Goal: Check status: Check status

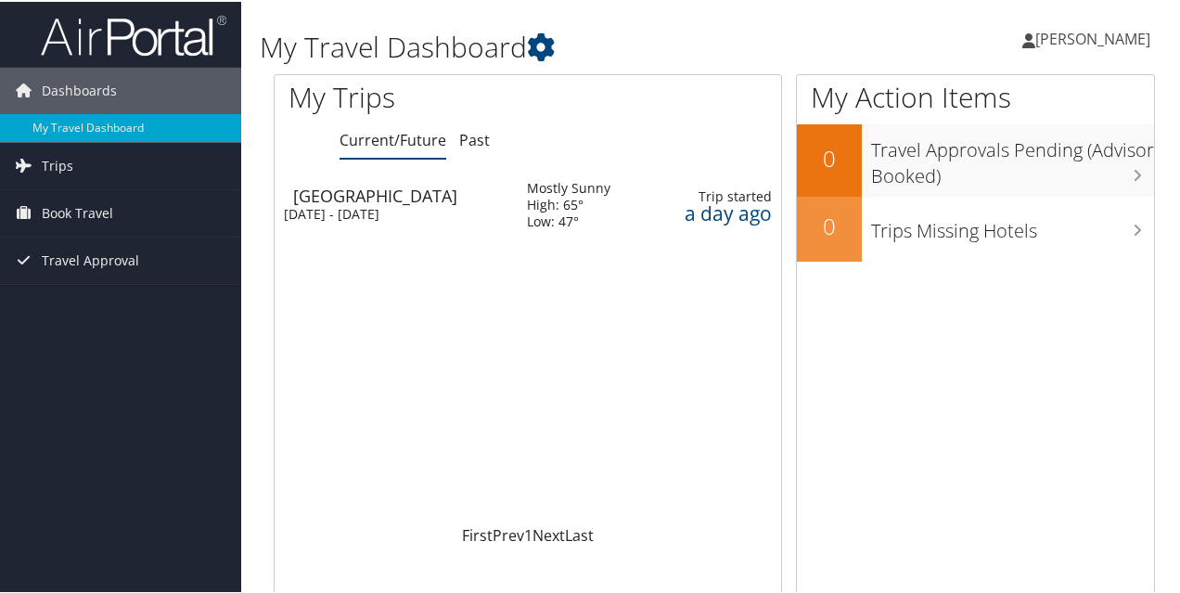
click at [366, 196] on div "Salt Lake City" at bounding box center [400, 194] width 215 height 17
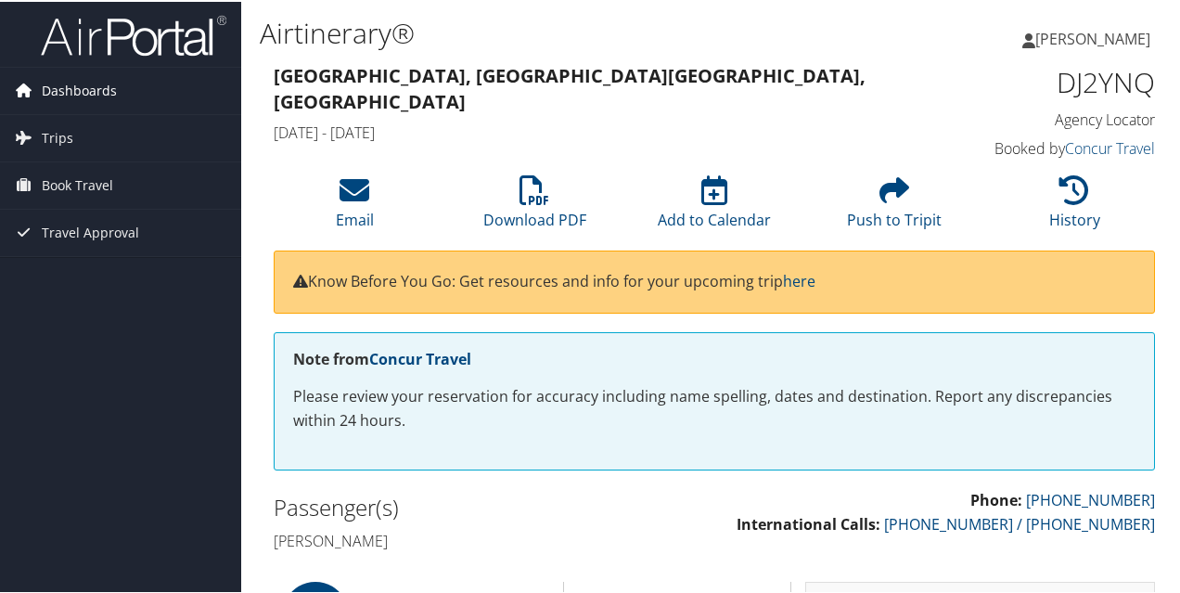
click at [111, 86] on span "Dashboards" at bounding box center [79, 89] width 75 height 46
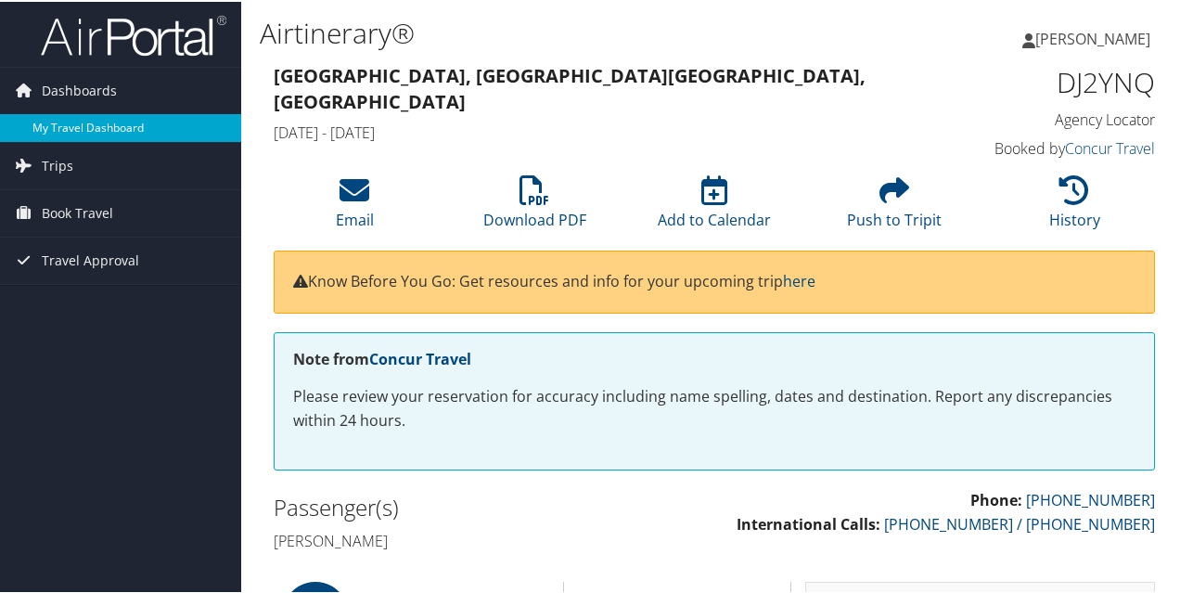
click at [96, 116] on link "My Travel Dashboard" at bounding box center [120, 126] width 241 height 28
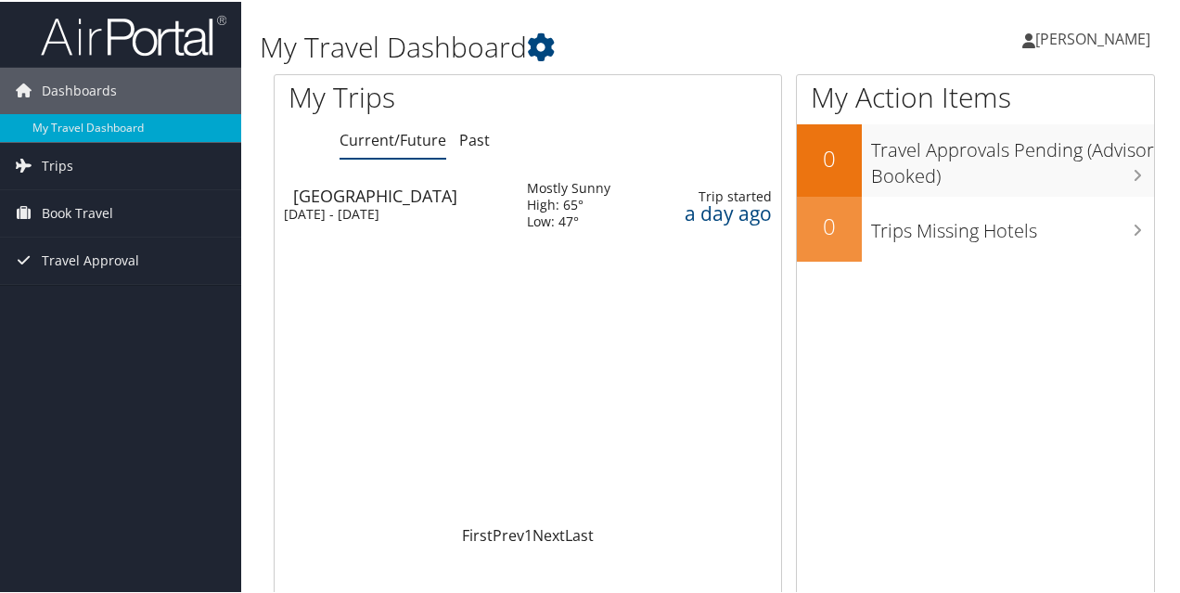
click at [1115, 35] on span "[PERSON_NAME]" at bounding box center [1092, 37] width 115 height 20
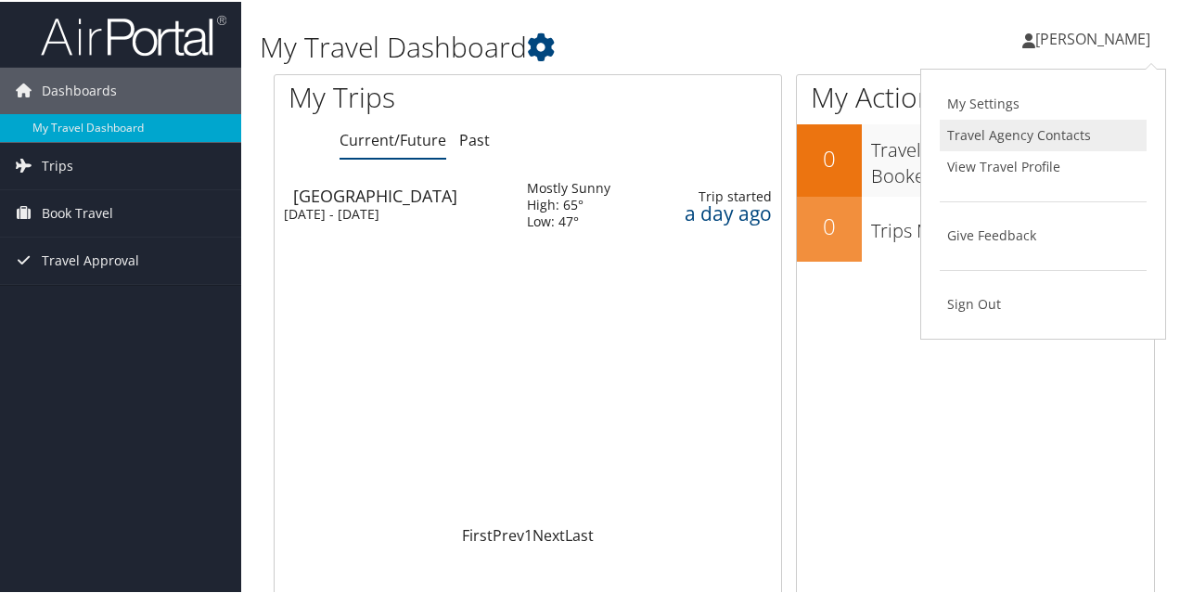
click at [1072, 135] on link "Travel Agency Contacts" at bounding box center [1043, 134] width 207 height 32
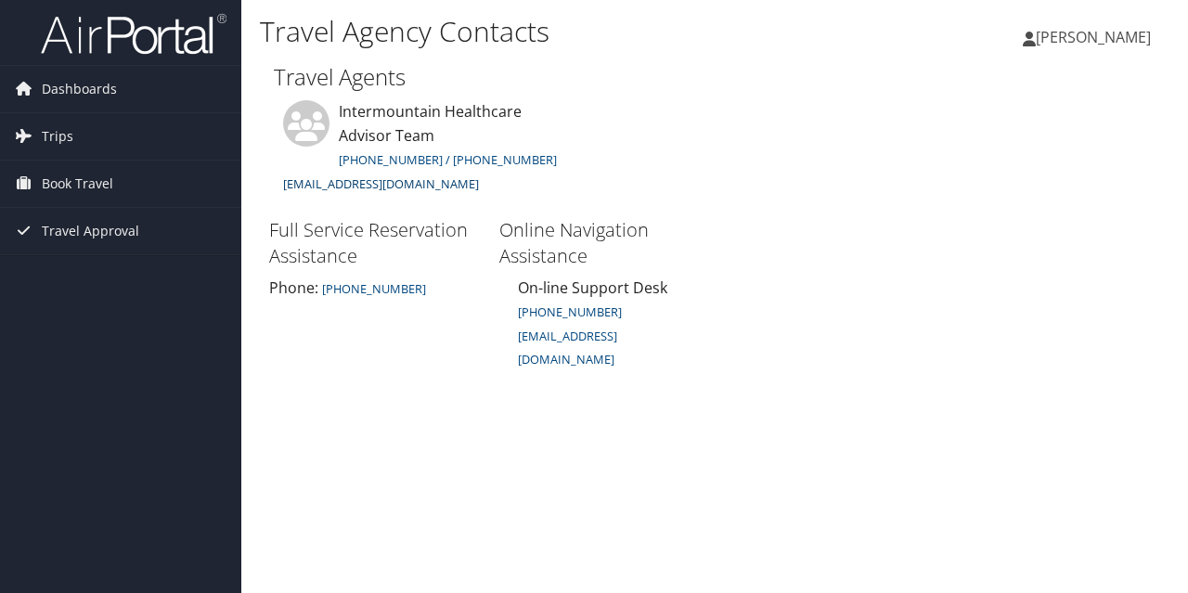
click at [321, 186] on link "intermountain@cbtravel.com" at bounding box center [381, 183] width 196 height 17
click at [326, 186] on link "intermountain@cbtravel.com" at bounding box center [381, 183] width 196 height 17
click at [67, 131] on span "Trips" at bounding box center [58, 136] width 32 height 46
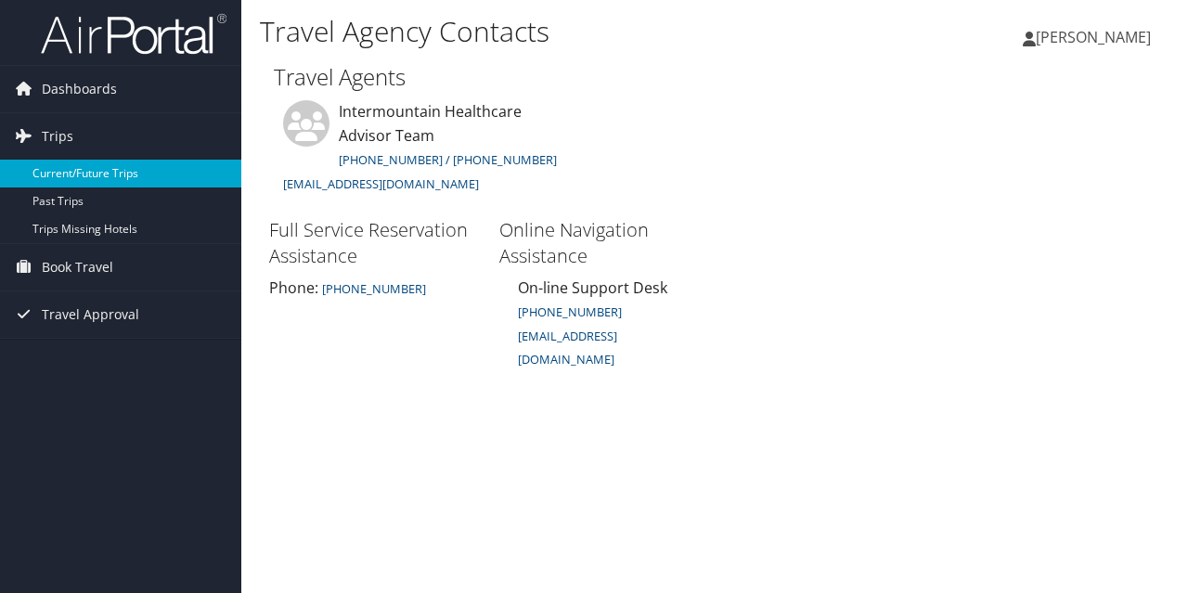
click at [141, 170] on link "Current/Future Trips" at bounding box center [120, 174] width 241 height 28
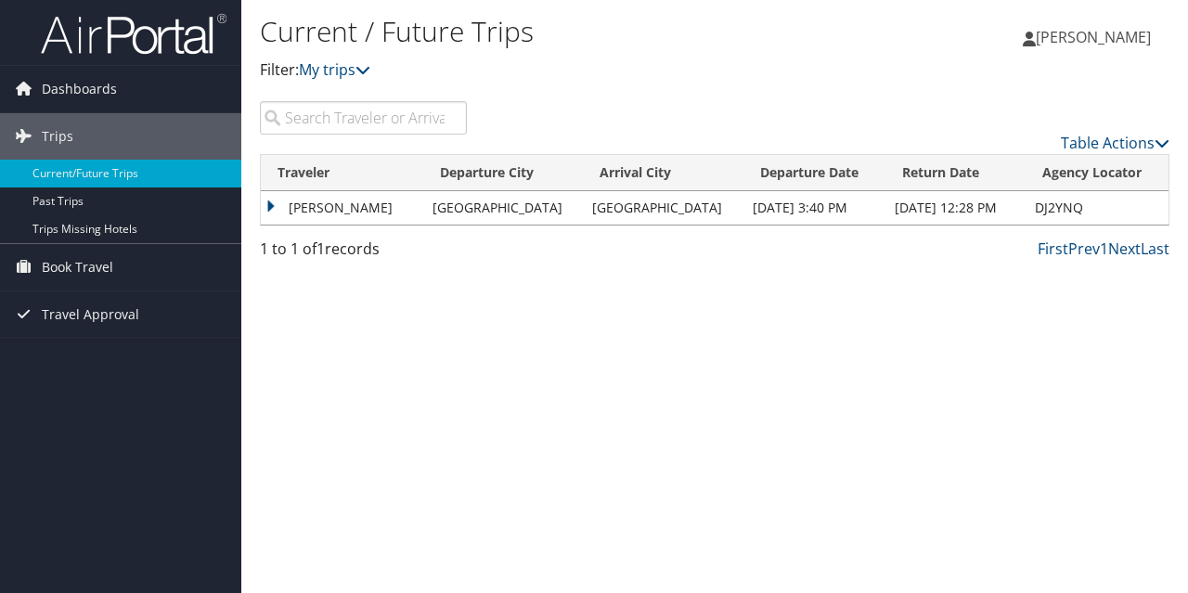
click at [538, 208] on td "[GEOGRAPHIC_DATA]" at bounding box center [503, 207] width 161 height 33
click at [272, 201] on td "[PERSON_NAME]" at bounding box center [342, 207] width 162 height 33
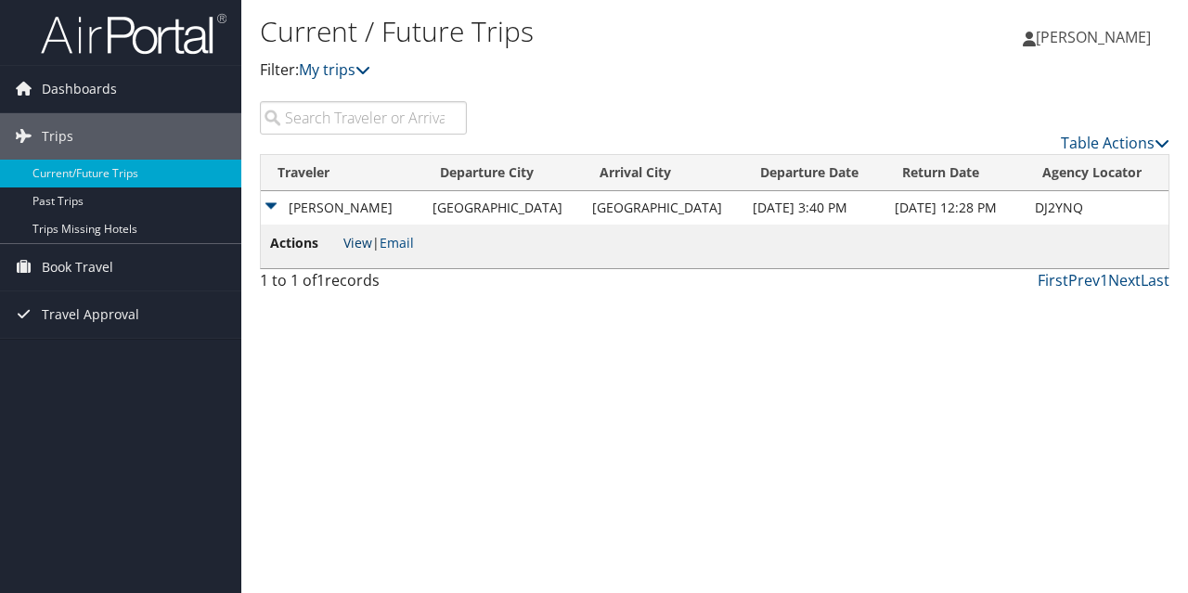
click at [360, 242] on link "View" at bounding box center [357, 243] width 29 height 18
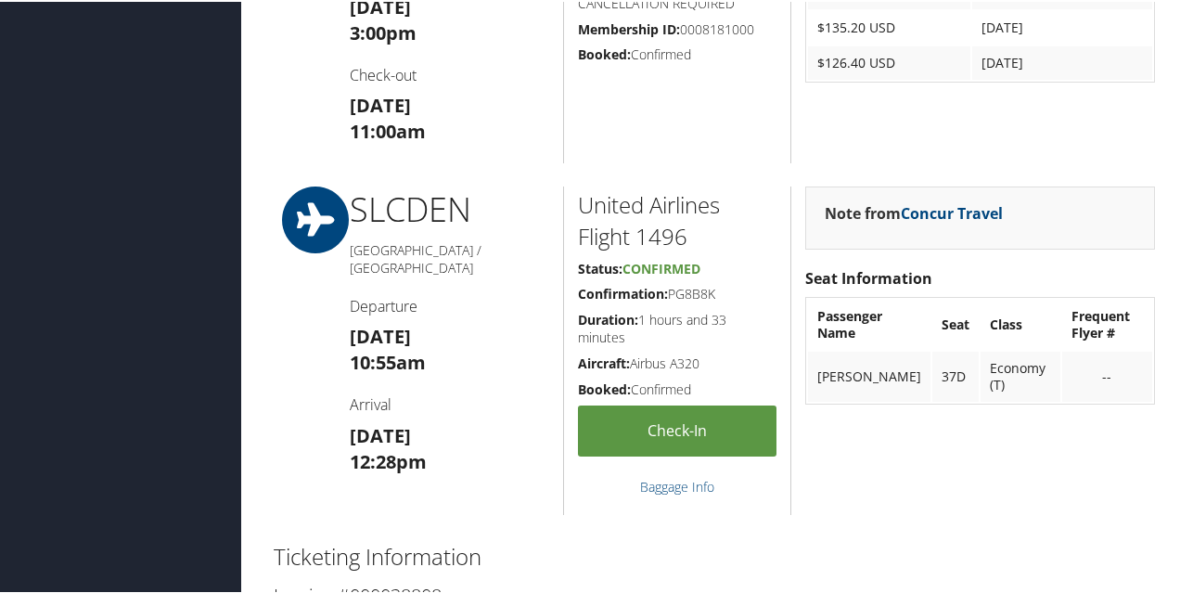
scroll to position [1129, 0]
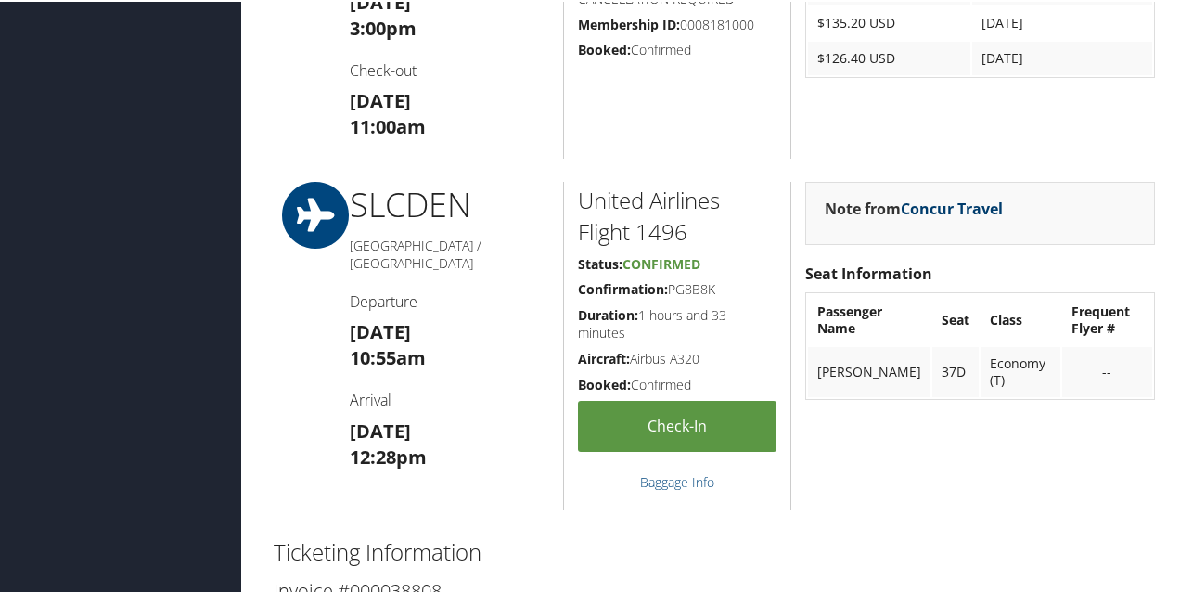
click at [979, 207] on link "Concur Travel" at bounding box center [952, 207] width 102 height 20
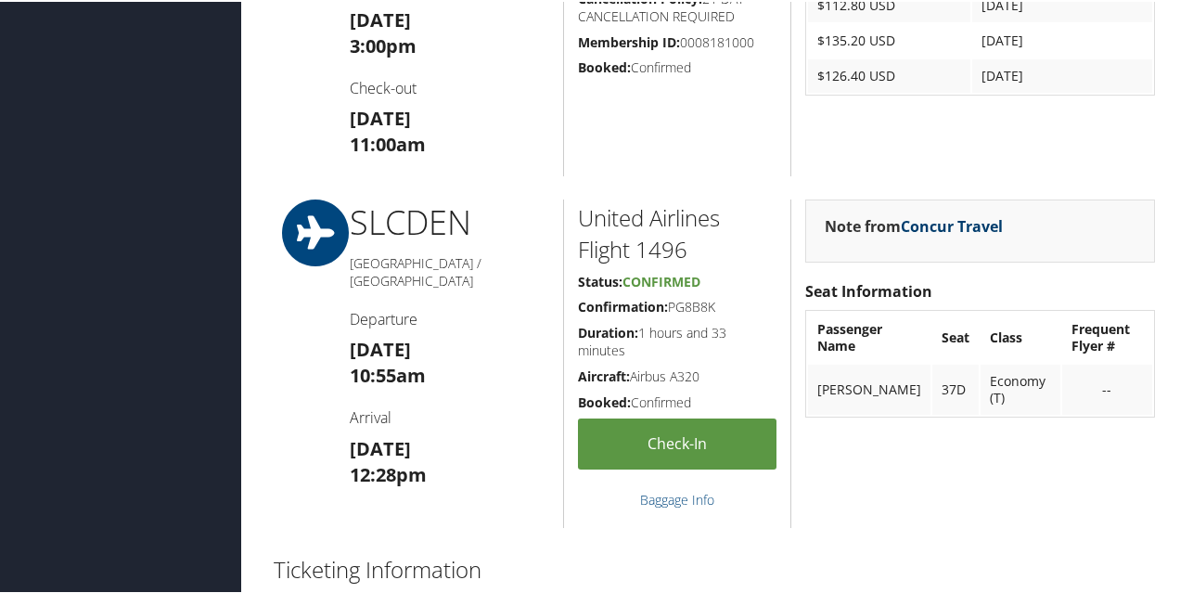
scroll to position [1118, 0]
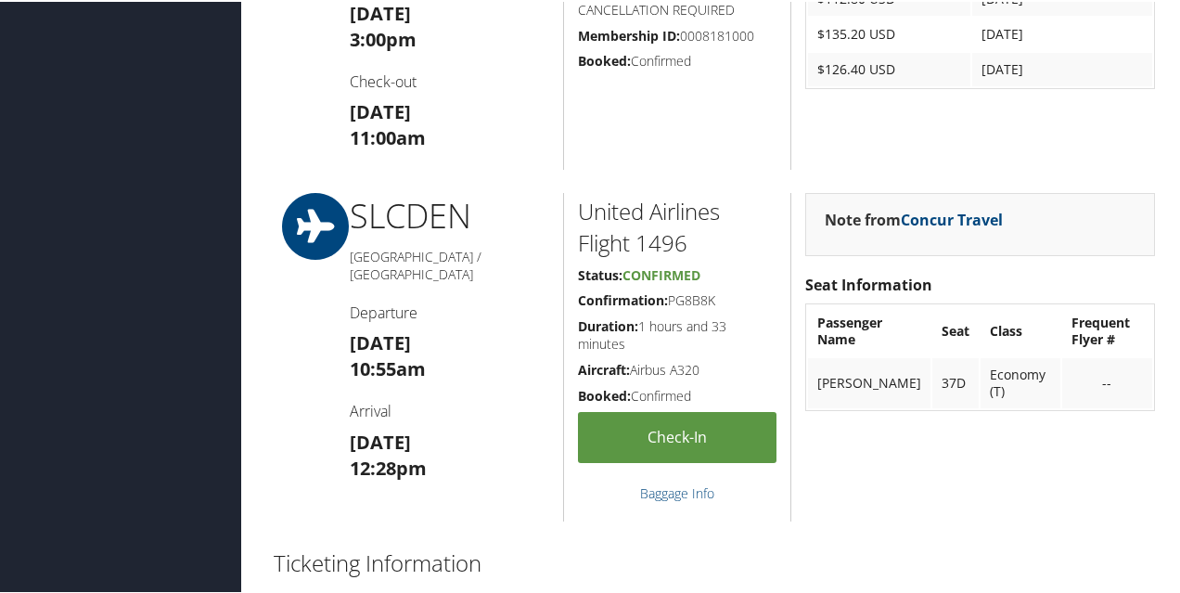
click at [633, 196] on h2 "United Airlines Flight 1496" at bounding box center [677, 225] width 199 height 62
click at [418, 301] on h4 "Departure" at bounding box center [449, 311] width 199 height 20
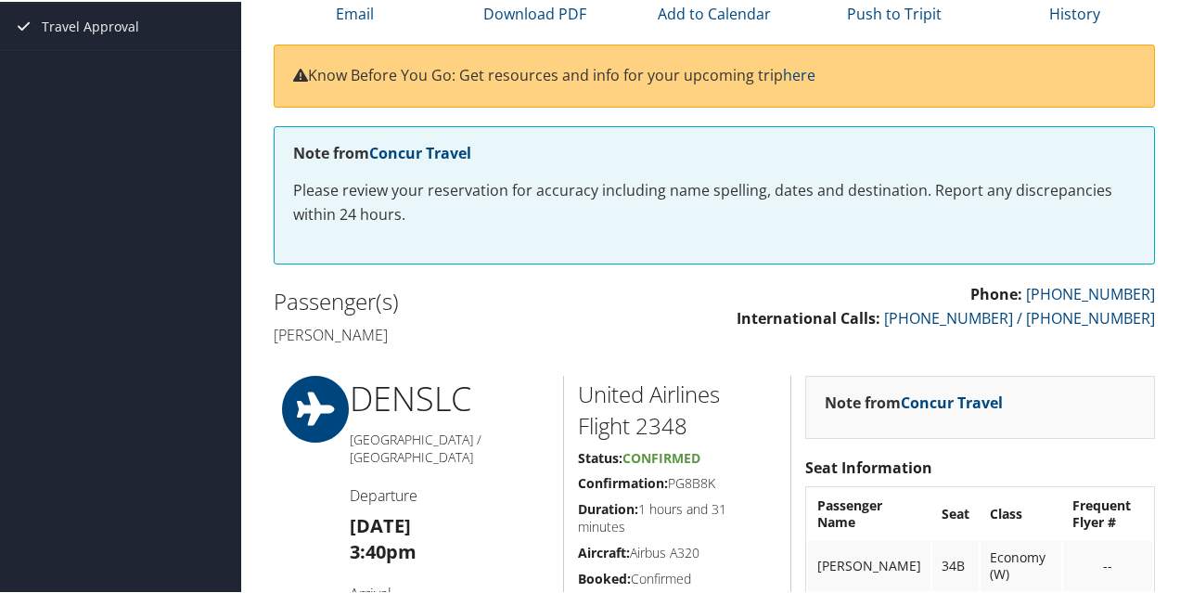
scroll to position [0, 0]
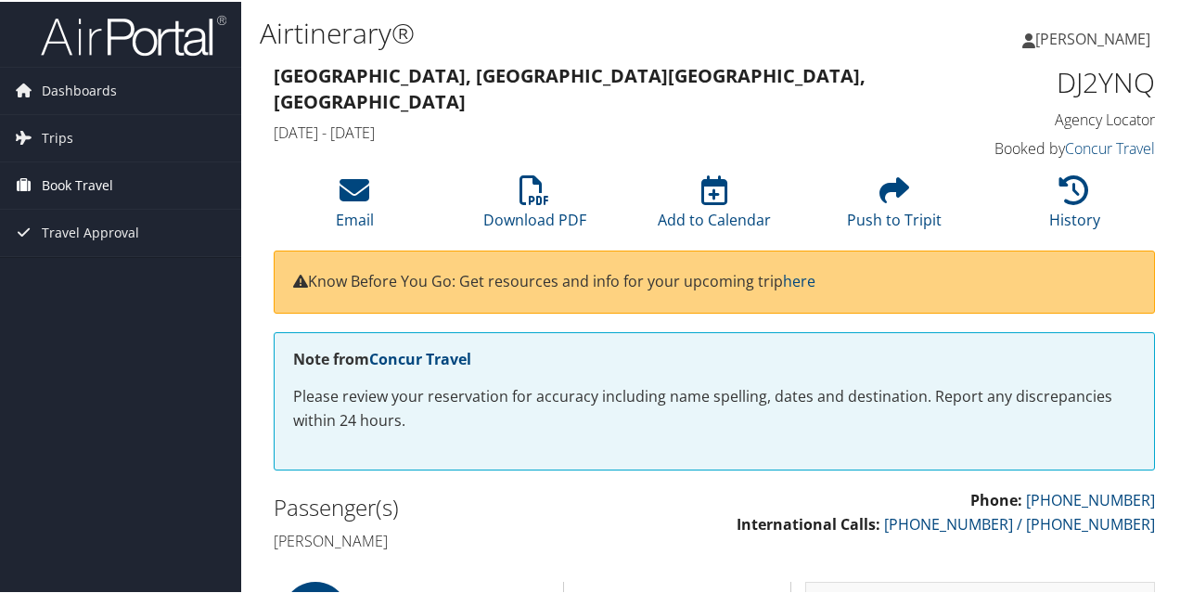
click at [61, 182] on span "Book Travel" at bounding box center [77, 184] width 71 height 46
click at [89, 86] on span "Dashboards" at bounding box center [79, 89] width 75 height 46
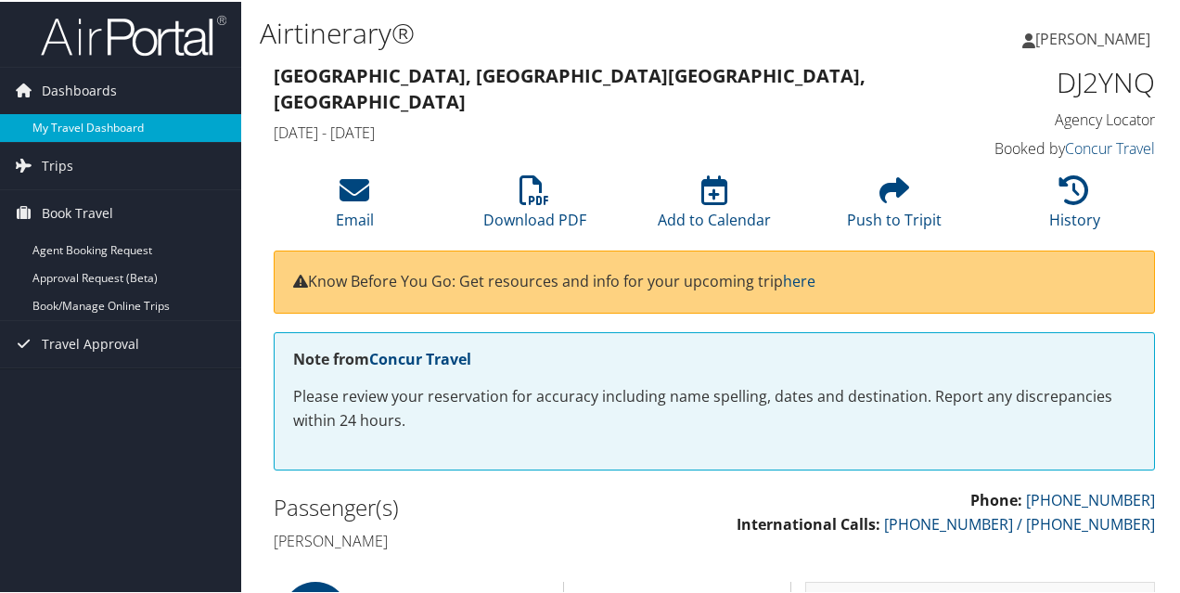
click at [109, 121] on link "My Travel Dashboard" at bounding box center [120, 126] width 241 height 28
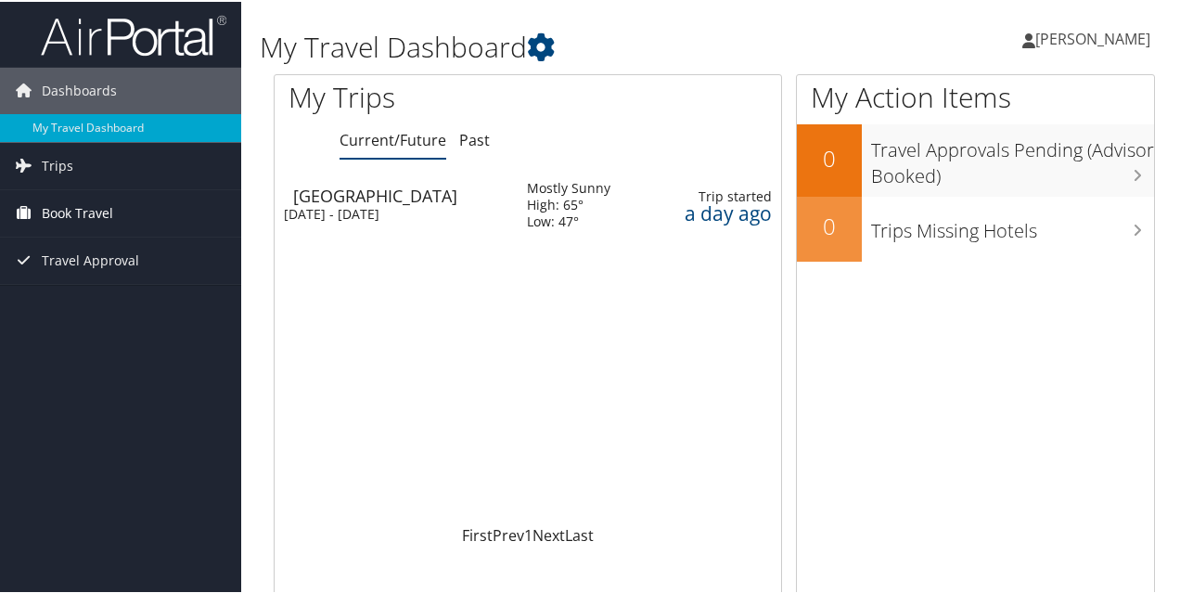
click at [52, 213] on span "Book Travel" at bounding box center [77, 211] width 71 height 46
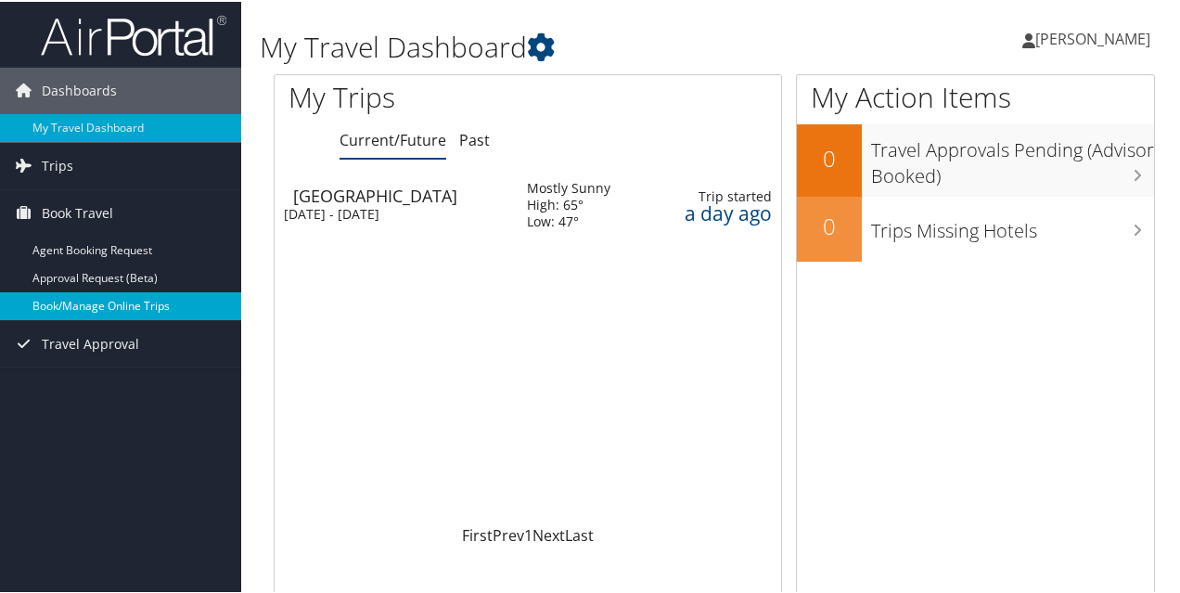
click at [138, 306] on link "Book/Manage Online Trips" at bounding box center [120, 304] width 241 height 28
